Goal: Book appointment/travel/reservation

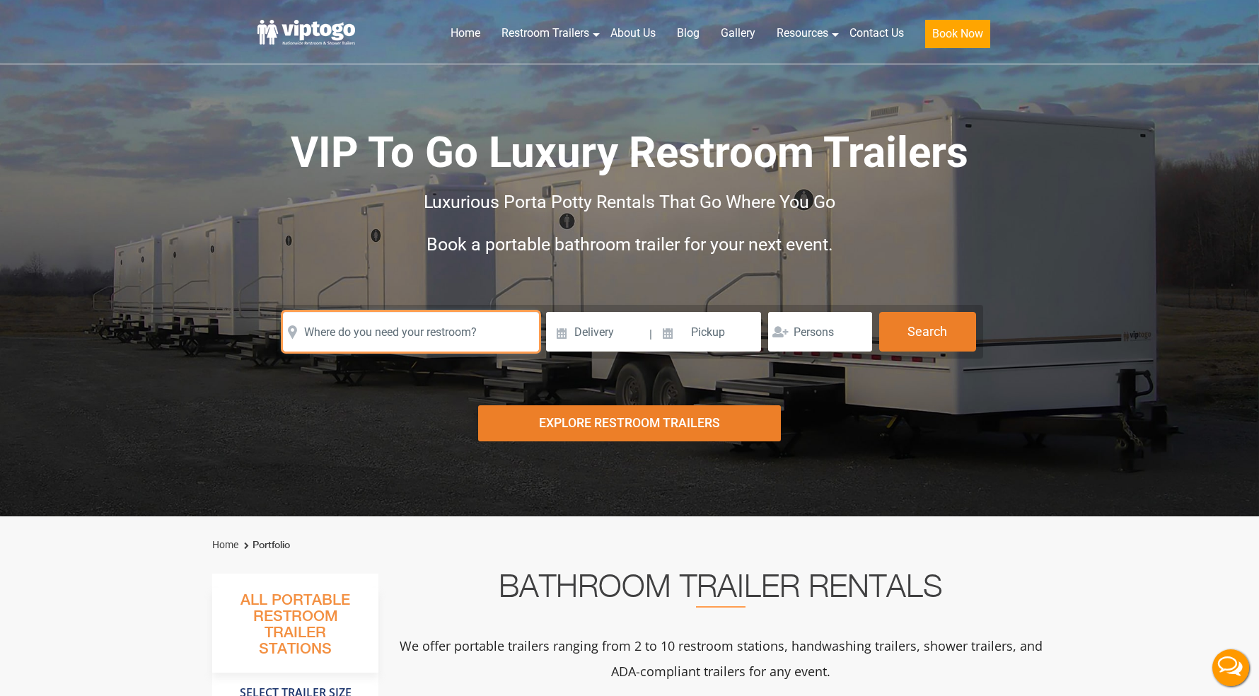
click at [454, 331] on input "text" at bounding box center [411, 332] width 256 height 40
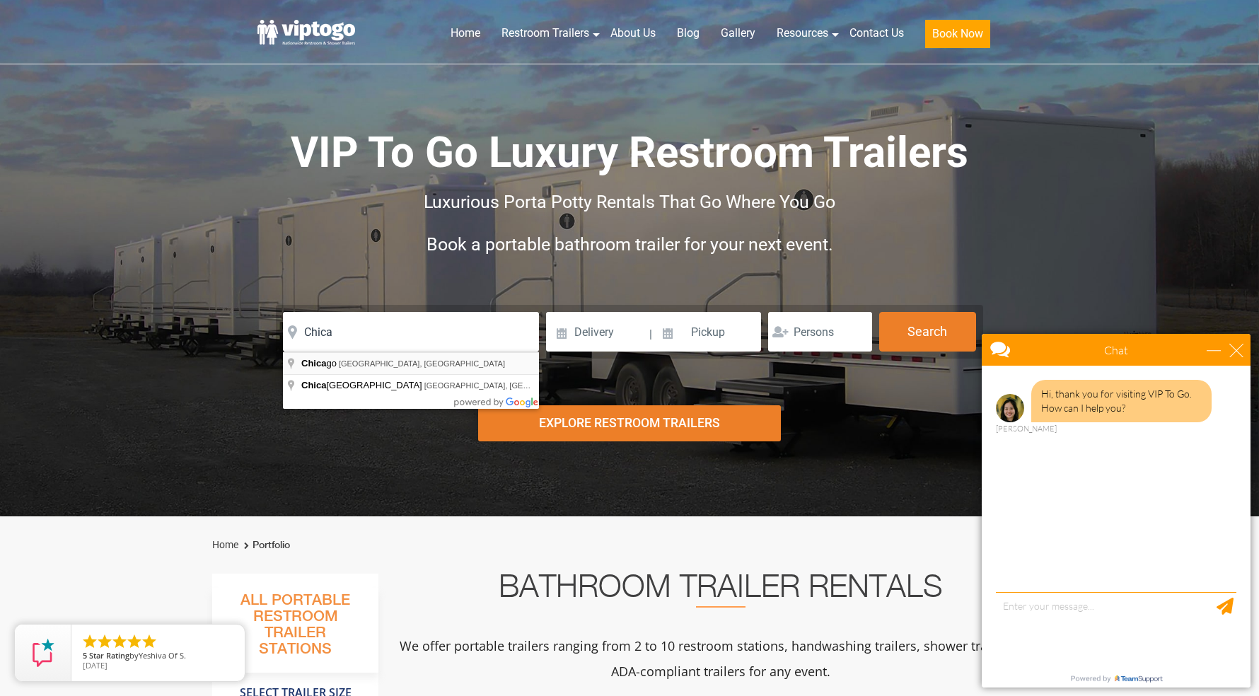
type input "[GEOGRAPHIC_DATA], [GEOGRAPHIC_DATA], [GEOGRAPHIC_DATA]"
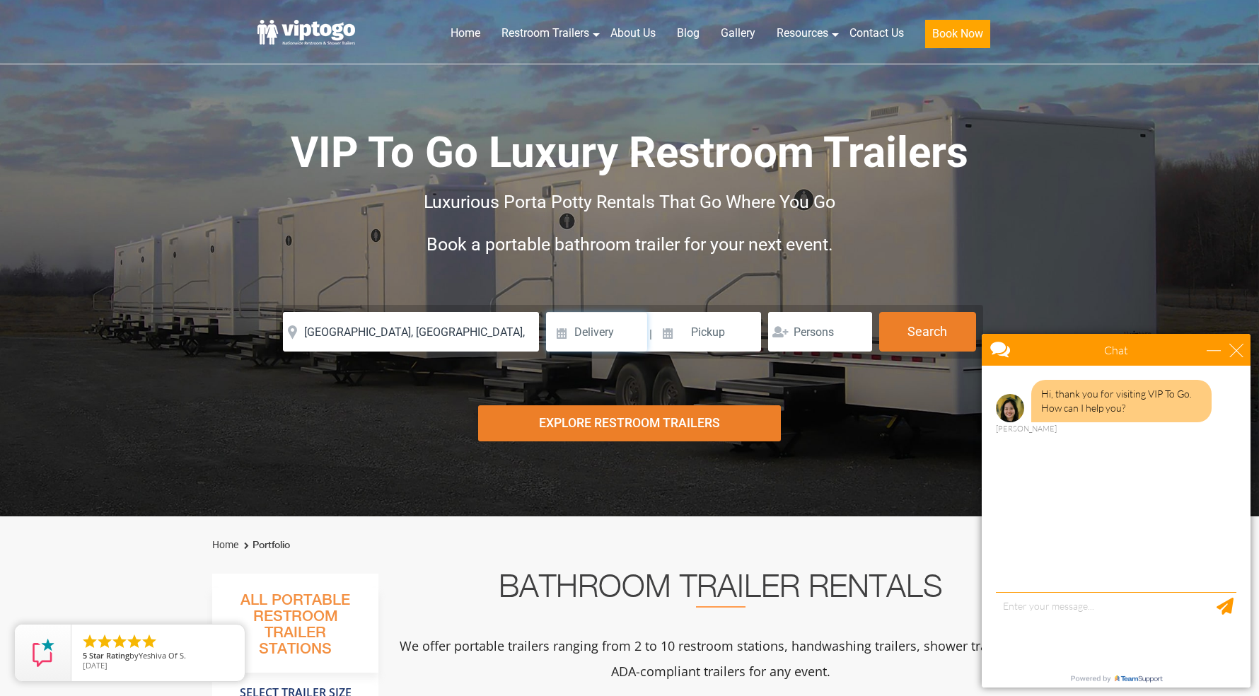
click at [589, 342] on input at bounding box center [596, 332] width 101 height 40
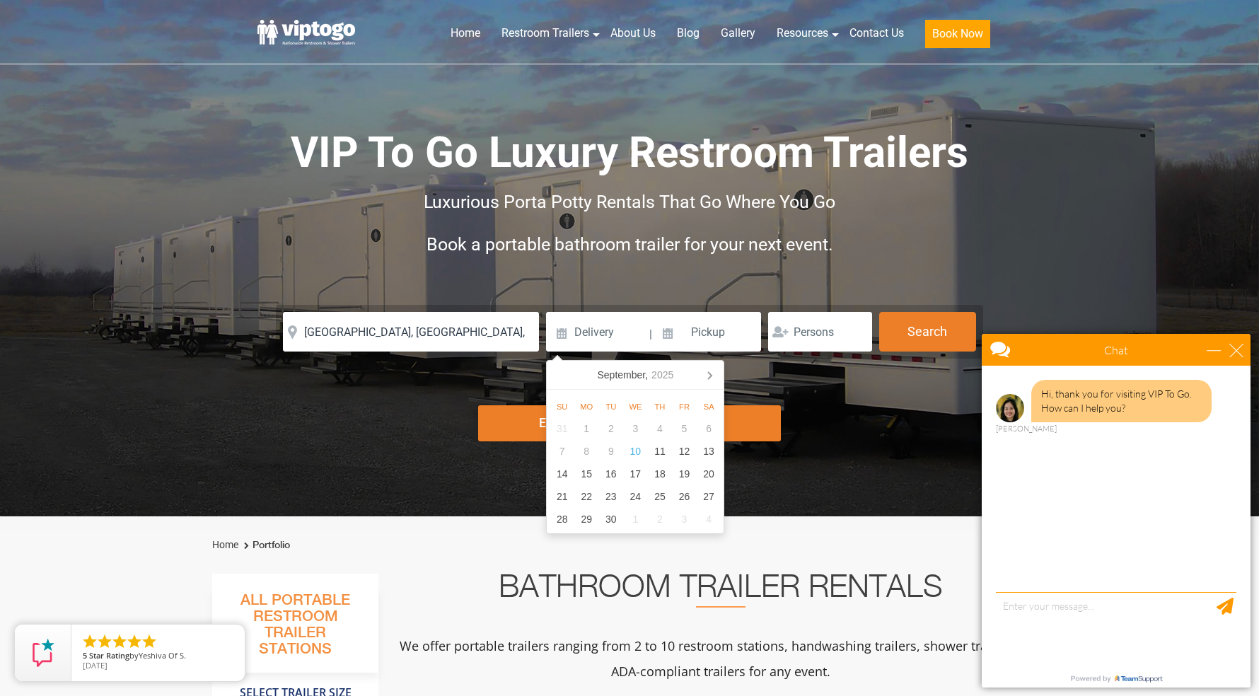
click at [643, 438] on div "3" at bounding box center [635, 428] width 25 height 23
click at [657, 472] on div "18" at bounding box center [660, 474] width 25 height 23
type input "[DATE]"
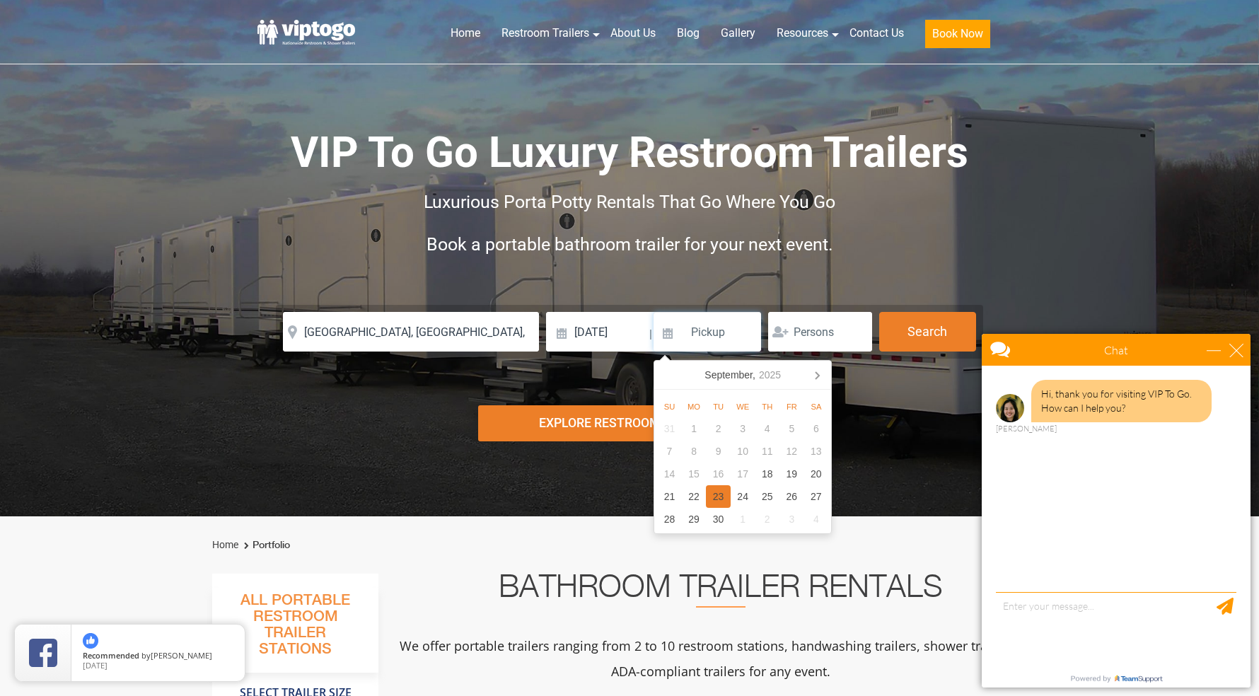
click at [719, 496] on div "23" at bounding box center [718, 496] width 25 height 23
type input "[DATE]"
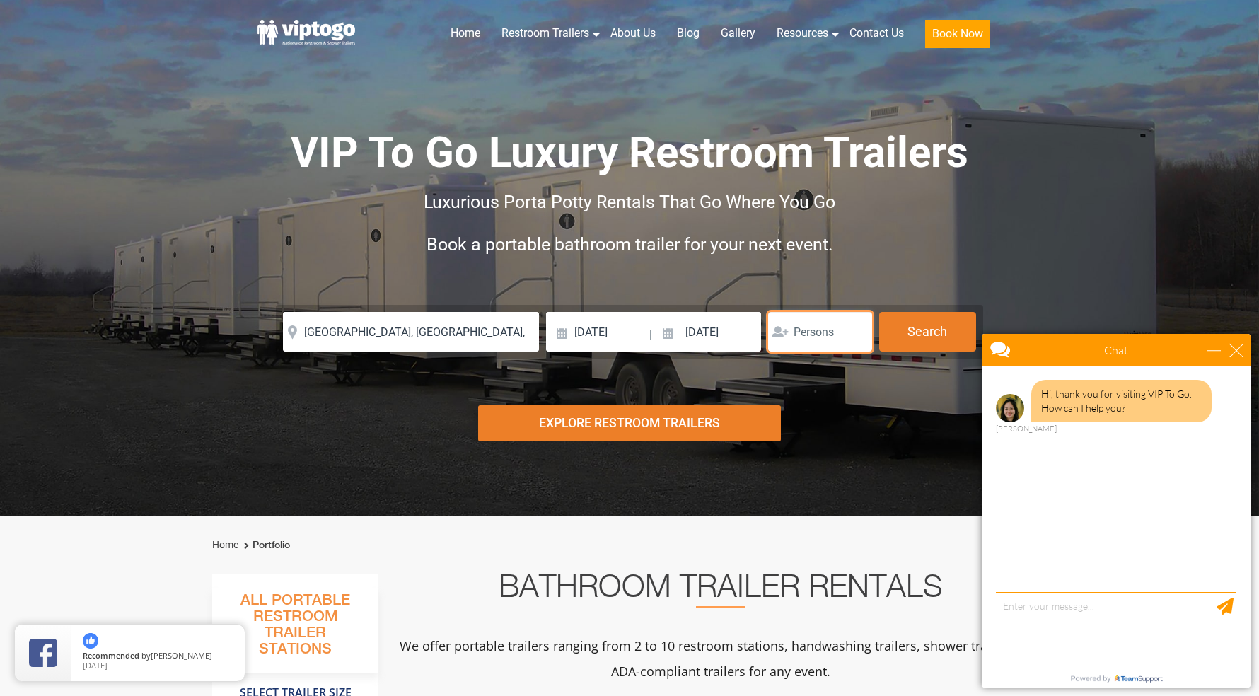
click at [820, 345] on input "number" at bounding box center [820, 332] width 104 height 40
type input "20"
click at [901, 308] on form "Please Input Valid address with zipcode Please Input Valid address with zipcode…" at bounding box center [630, 332] width 708 height 54
click at [901, 332] on button "Search" at bounding box center [927, 331] width 97 height 38
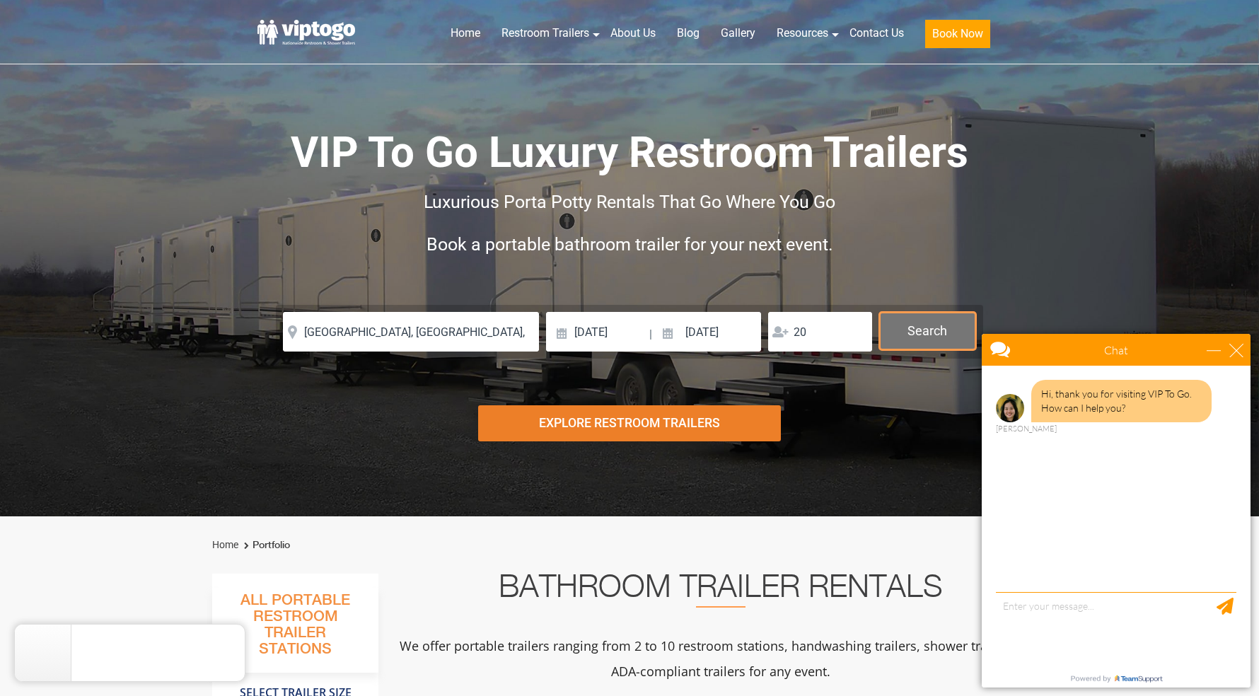
click at [901, 332] on button "Search" at bounding box center [927, 331] width 97 height 38
click at [1235, 342] on div "Chat" at bounding box center [1116, 350] width 269 height 32
click at [1236, 350] on div "close" at bounding box center [1237, 350] width 14 height 14
